Goal: Navigation & Orientation: Go to known website

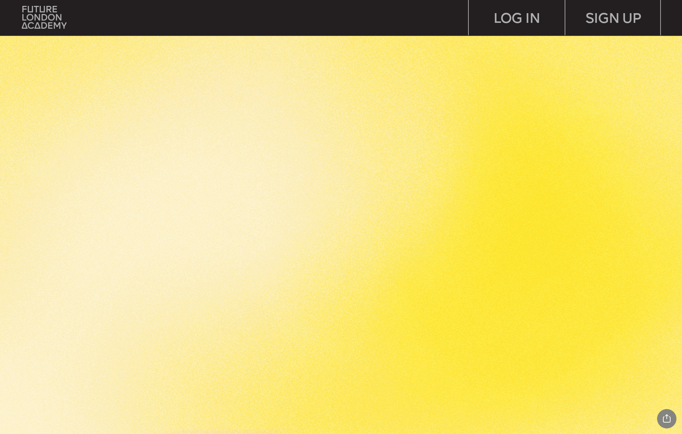
scroll to position [1970, 0]
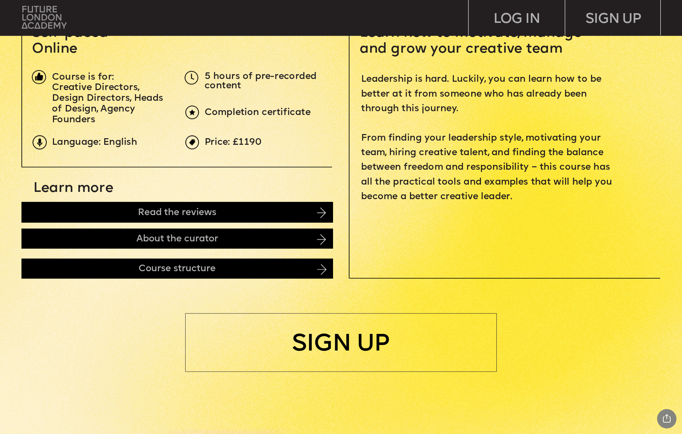
scroll to position [348, 0]
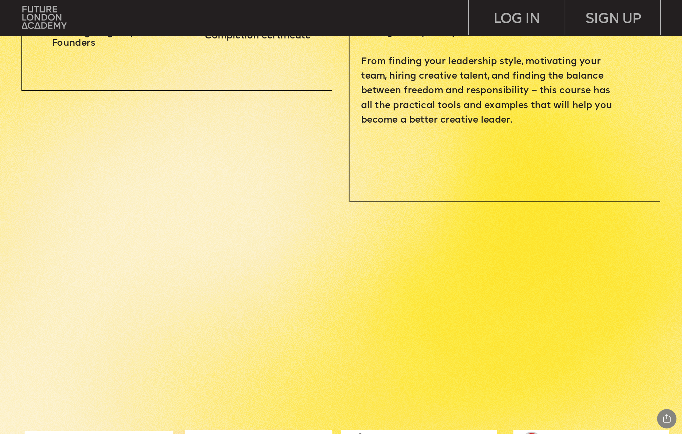
scroll to position [474, 0]
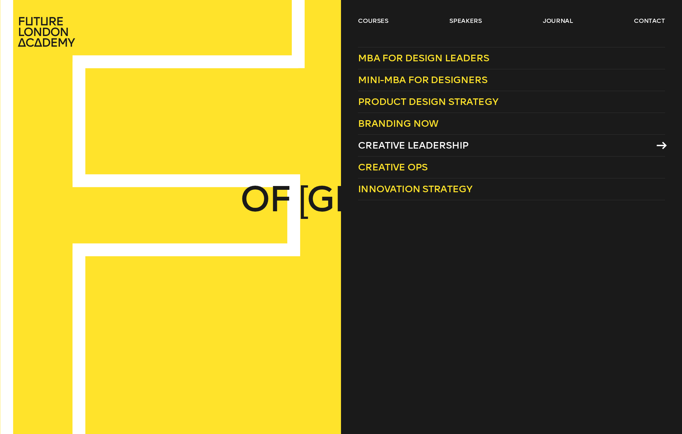
click at [454, 147] on span "Creative Leadership" at bounding box center [413, 144] width 110 height 11
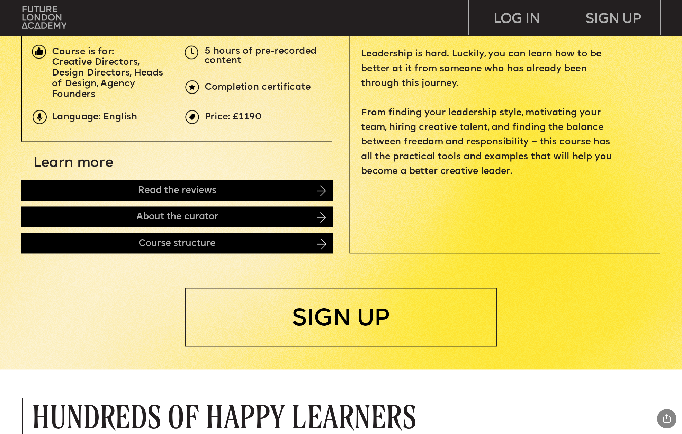
scroll to position [376, 0]
